Goal: Task Accomplishment & Management: Manage account settings

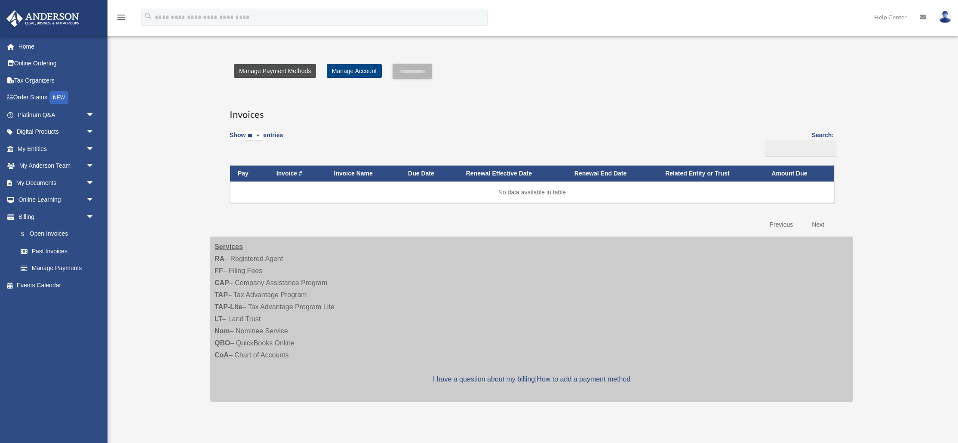
click at [296, 65] on link "Manage Payment Methods" at bounding box center [275, 71] width 82 height 14
click at [296, 73] on link "Manage Payment Methods" at bounding box center [275, 71] width 82 height 14
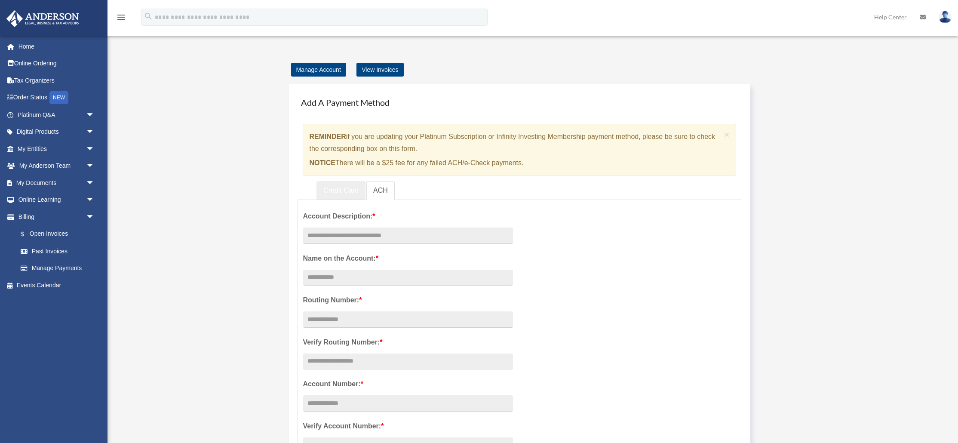
click at [336, 187] on link "Credit Card" at bounding box center [340, 190] width 49 height 19
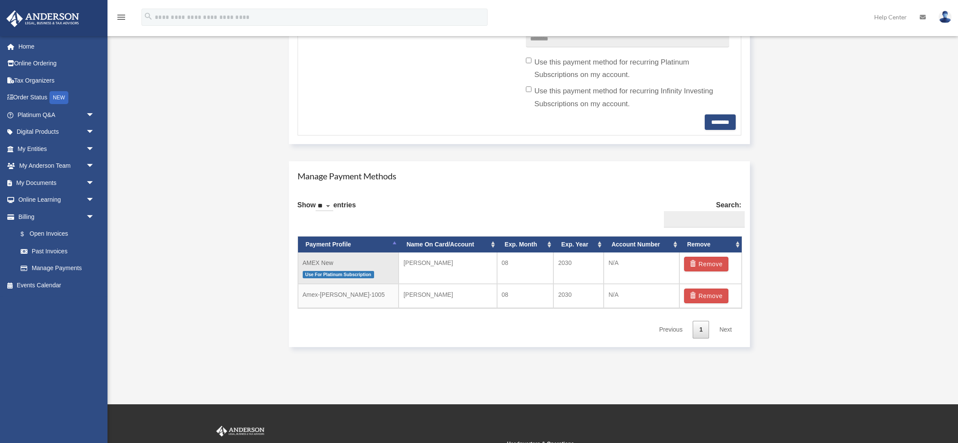
scroll to position [389, 0]
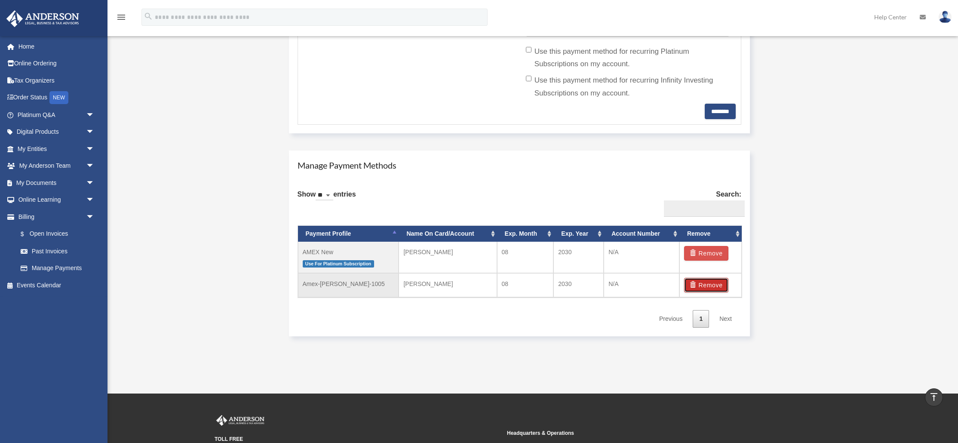
click at [705, 286] on button "Remove" at bounding box center [706, 285] width 44 height 15
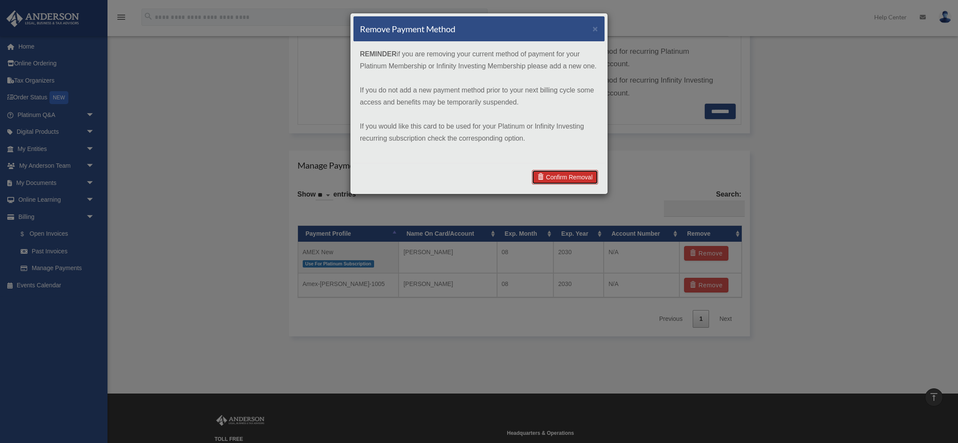
click at [566, 177] on link "Confirm Removal" at bounding box center [565, 177] width 66 height 15
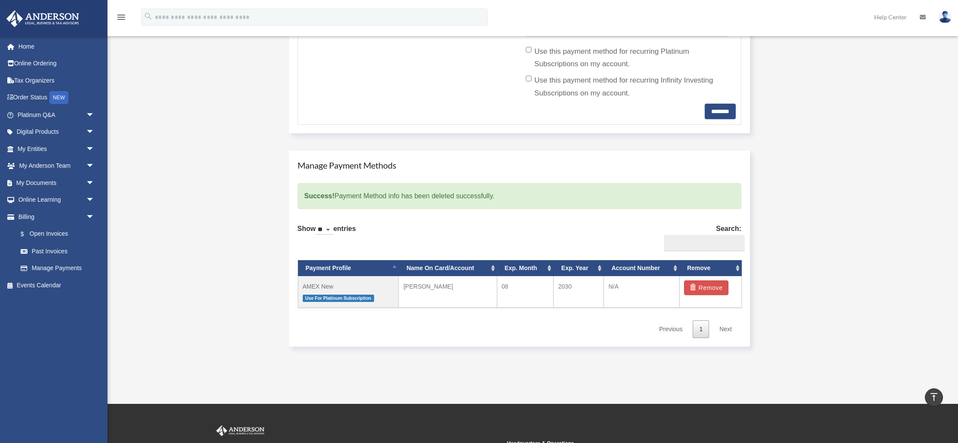
click at [236, 242] on div "Manage Account View Invoices Add A Payment Method × REMINDER if you are updatin…" at bounding box center [532, 15] width 656 height 680
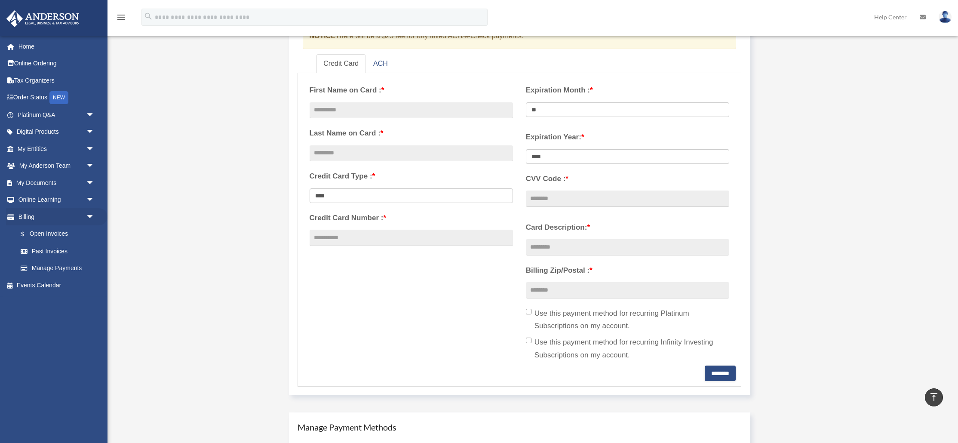
scroll to position [125, 0]
click at [45, 236] on link "$ Open Invoices" at bounding box center [59, 234] width 95 height 18
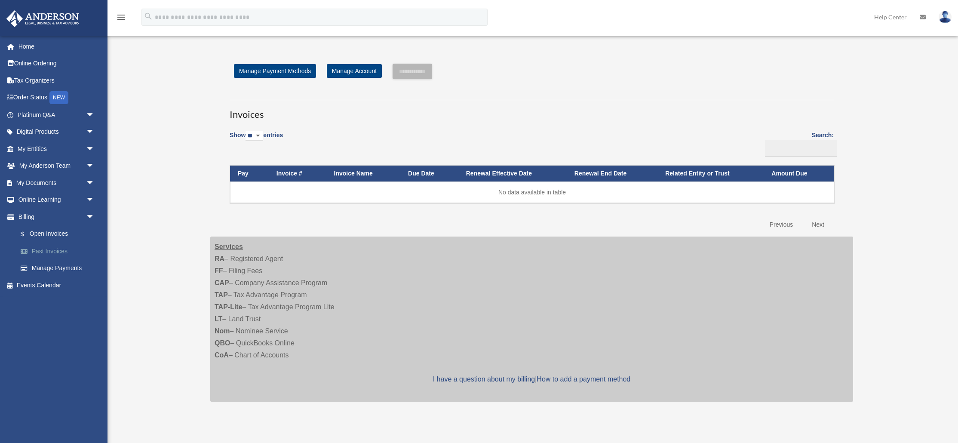
click at [46, 253] on link "Past Invoices" at bounding box center [59, 250] width 95 height 17
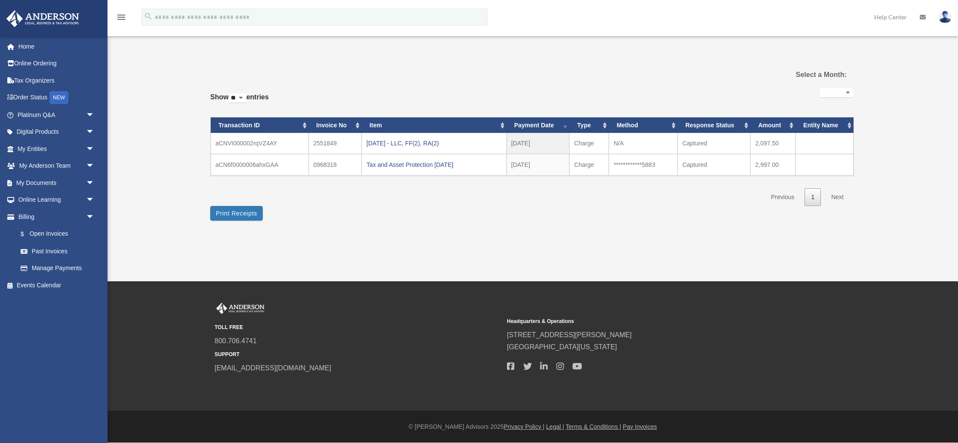
select select
click at [35, 93] on link "Order Status NEW" at bounding box center [56, 98] width 101 height 18
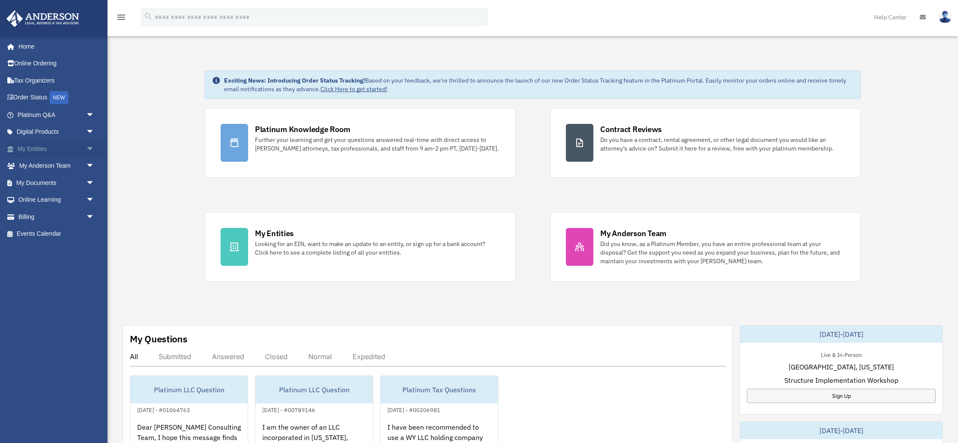
click at [56, 145] on link "My Entities arrow_drop_down" at bounding box center [56, 148] width 101 height 17
click at [92, 147] on span "arrow_drop_down" at bounding box center [94, 149] width 17 height 18
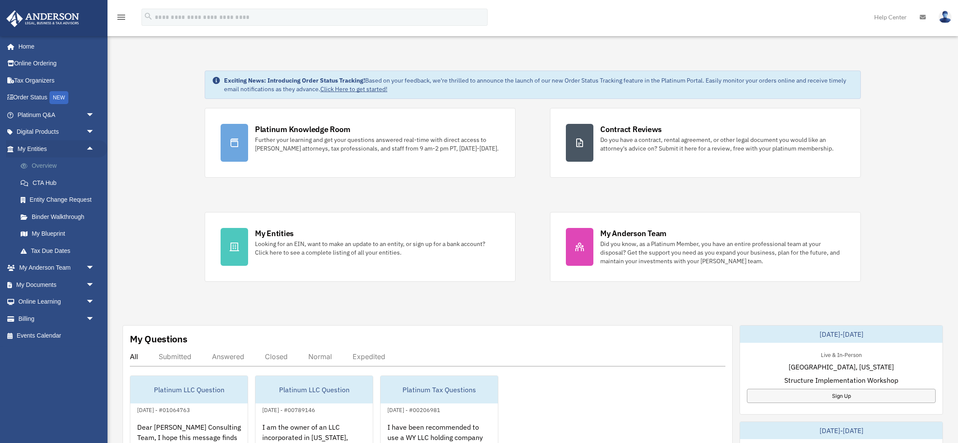
click at [55, 164] on link "Overview" at bounding box center [59, 165] width 95 height 17
